Goal: Information Seeking & Learning: Learn about a topic

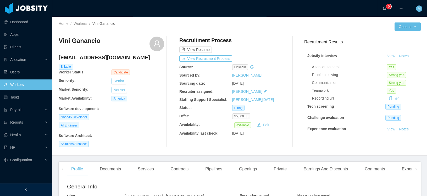
scroll to position [124, 0]
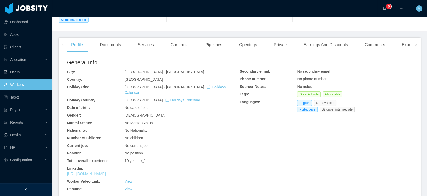
click at [106, 172] on link "[URL][DOMAIN_NAME]" at bounding box center [86, 174] width 39 height 4
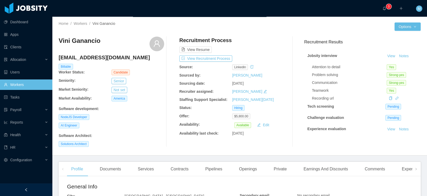
click at [203, 63] on div "Recruitment Process View Resume View Recruitment Process Source: linkedin Sourc…" at bounding box center [232, 92] width 106 height 111
click at [214, 60] on button "View Recruitment Process" at bounding box center [205, 59] width 53 height 6
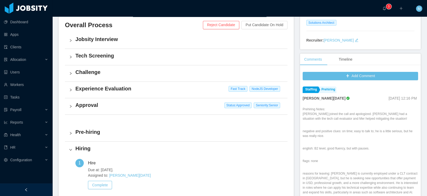
scroll to position [21, 0]
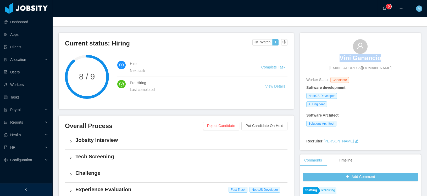
drag, startPoint x: 381, startPoint y: 56, endPoint x: 339, endPoint y: 58, distance: 41.9
click at [339, 58] on div "Vini Ganancio [EMAIL_ADDRESS][DOMAIN_NAME]" at bounding box center [360, 55] width 108 height 32
copy h3 "Vini Ganancio"
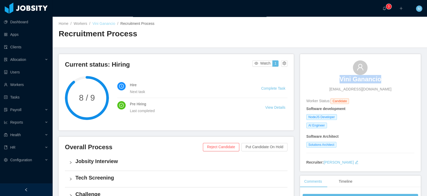
click at [110, 24] on link "Vini Ganancio" at bounding box center [103, 23] width 23 height 4
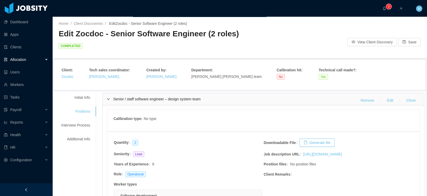
scroll to position [19, 0]
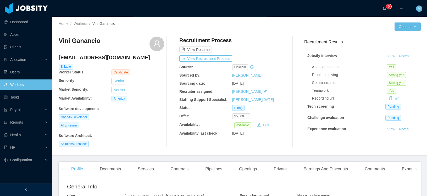
click at [145, 22] on div "Home / Workers / Vini Ganancio /" at bounding box center [149, 24] width 181 height 6
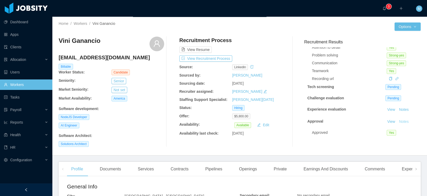
click at [400, 119] on button "Notes" at bounding box center [404, 122] width 14 height 6
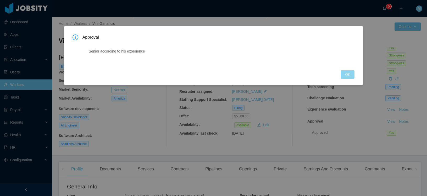
click at [346, 74] on button "OK" at bounding box center [348, 74] width 14 height 8
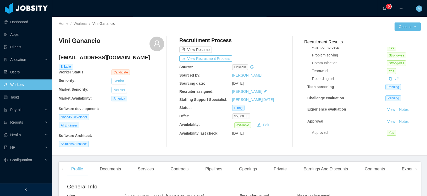
click at [260, 25] on div at bounding box center [317, 27] width 155 height 8
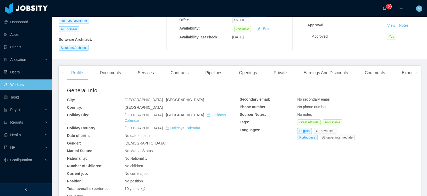
scroll to position [197, 0]
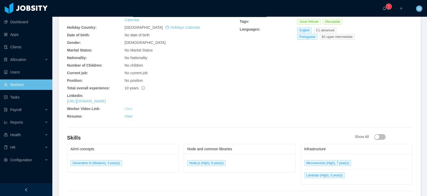
click at [128, 107] on link "View" at bounding box center [129, 109] width 8 height 4
